Goal: Information Seeking & Learning: Check status

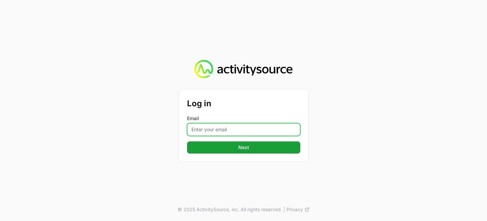
click at [200, 124] on input "Email" at bounding box center [243, 129] width 113 height 13
type input "[PERSON_NAME][EMAIL_ADDRESS][PERSON_NAME][DOMAIN_NAME]"
click at [187, 141] on button "Next" at bounding box center [243, 147] width 113 height 12
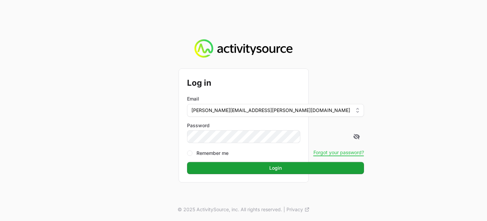
click at [187, 162] on button "Login" at bounding box center [275, 168] width 177 height 12
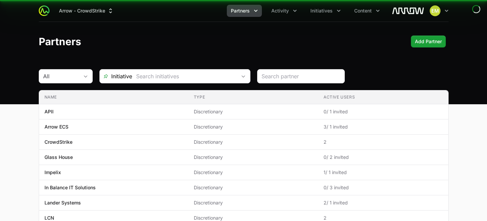
click at [412, 10] on img at bounding box center [408, 10] width 32 height 13
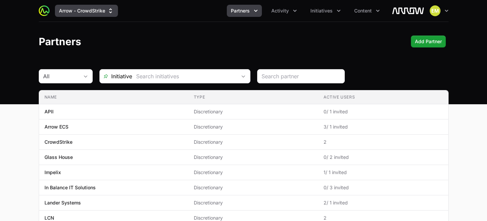
click at [88, 14] on button "Arrow - CrowdStrike" at bounding box center [86, 11] width 63 height 12
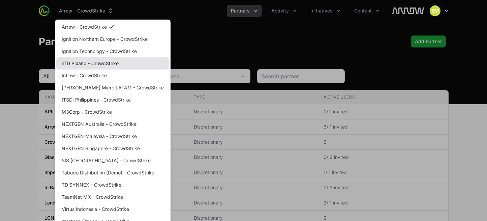
click at [82, 63] on link "iiTD Poland - CrowdStrike" at bounding box center [112, 63] width 113 height 12
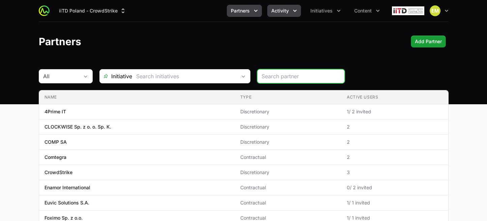
click at [277, 13] on span "Activity" at bounding box center [280, 10] width 18 height 7
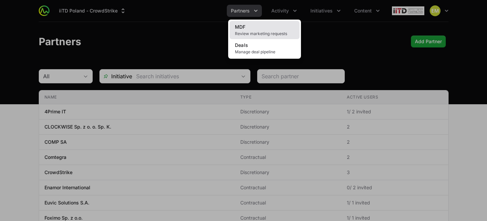
click at [261, 28] on link "MDF Review marketing requests" at bounding box center [265, 30] width 70 height 18
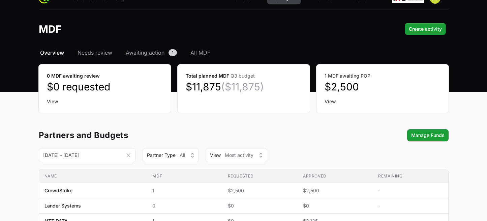
scroll to position [13, 0]
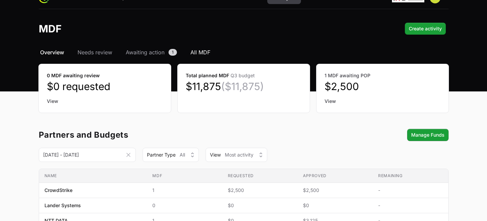
click at [197, 49] on span "All MDF" at bounding box center [200, 52] width 20 height 8
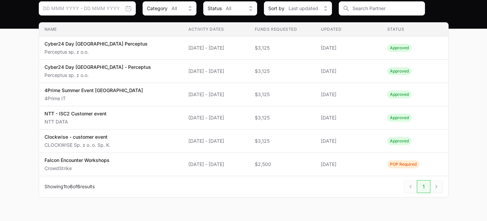
scroll to position [75, 0]
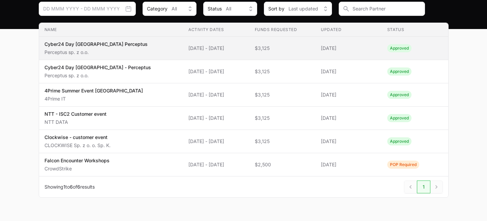
click at [194, 55] on td "Activity Dates 01 Oct 2025 - 01 Oct 2025" at bounding box center [216, 48] width 66 height 23
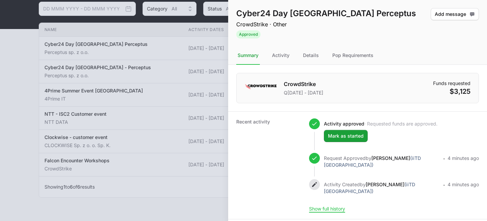
click at [210, 99] on div at bounding box center [243, 110] width 487 height 221
